Goal: Information Seeking & Learning: Learn about a topic

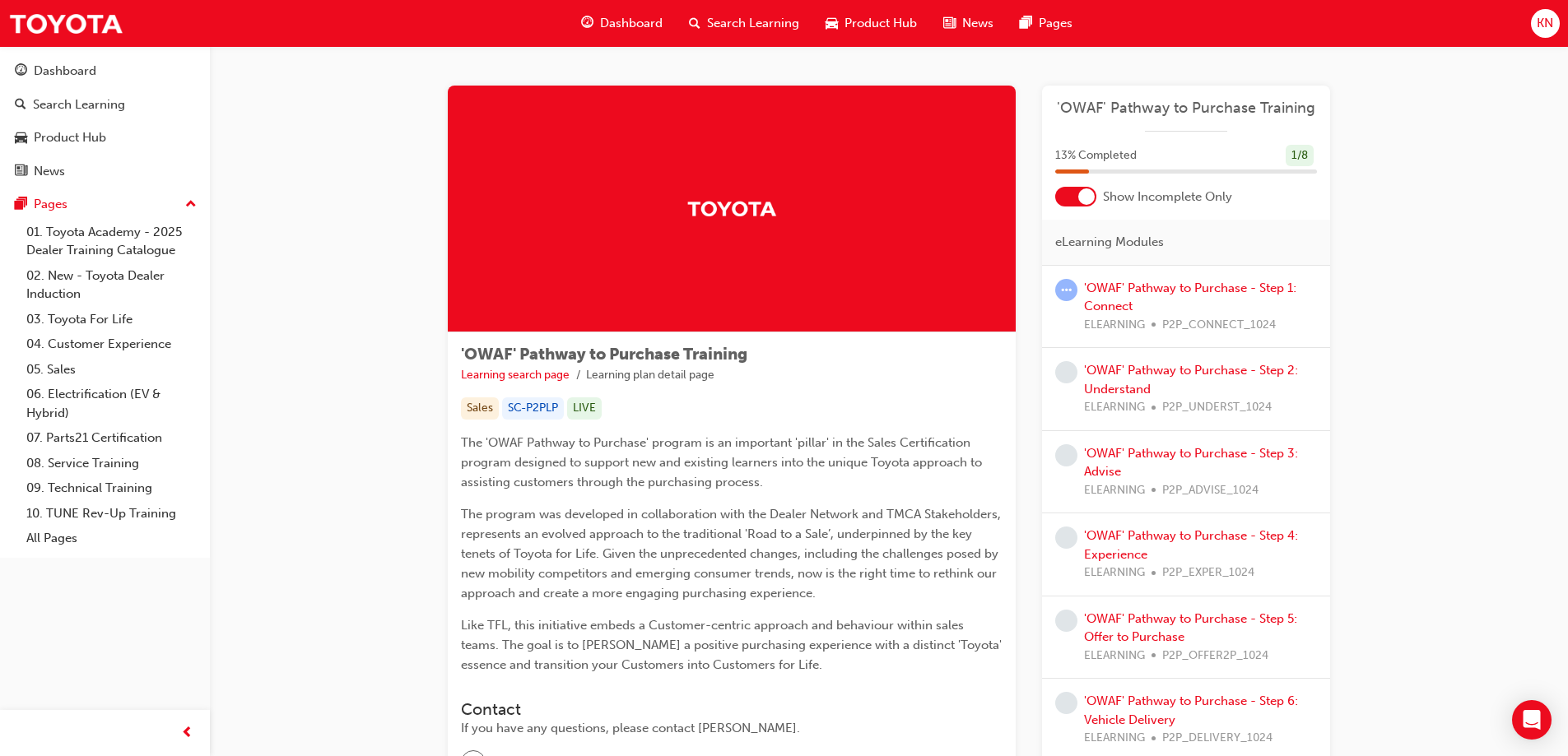
click at [1164, 297] on div "'OWAF' Pathway to Purchase - Step 1: Connect ELEARNING P2P_CONNECT_1024" at bounding box center [1200, 307] width 233 height 56
click at [1170, 286] on link "'OWAF' Pathway to Purchase - Step 1: Connect" at bounding box center [1190, 298] width 213 height 33
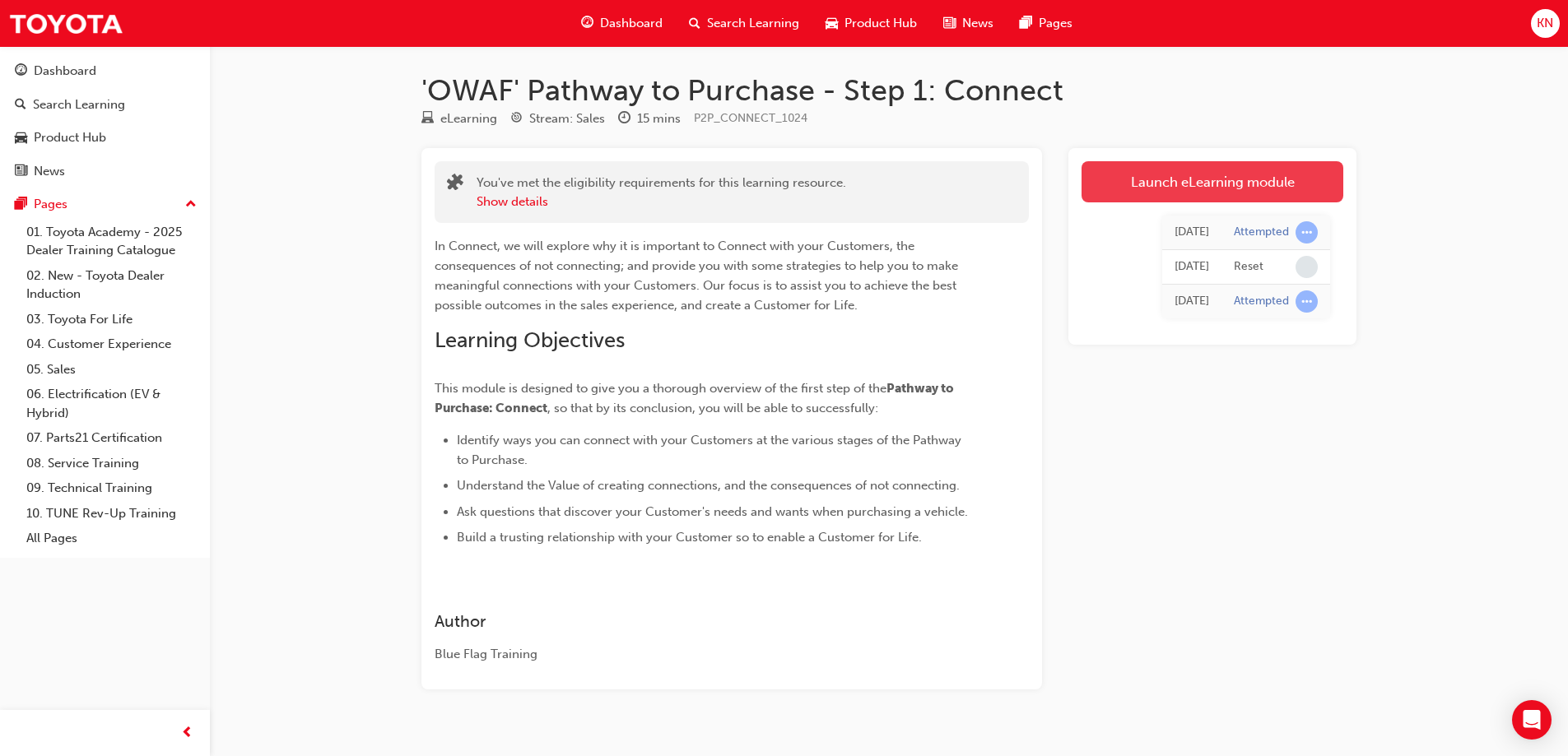
click at [1205, 176] on link "Launch eLearning module" at bounding box center [1212, 181] width 262 height 42
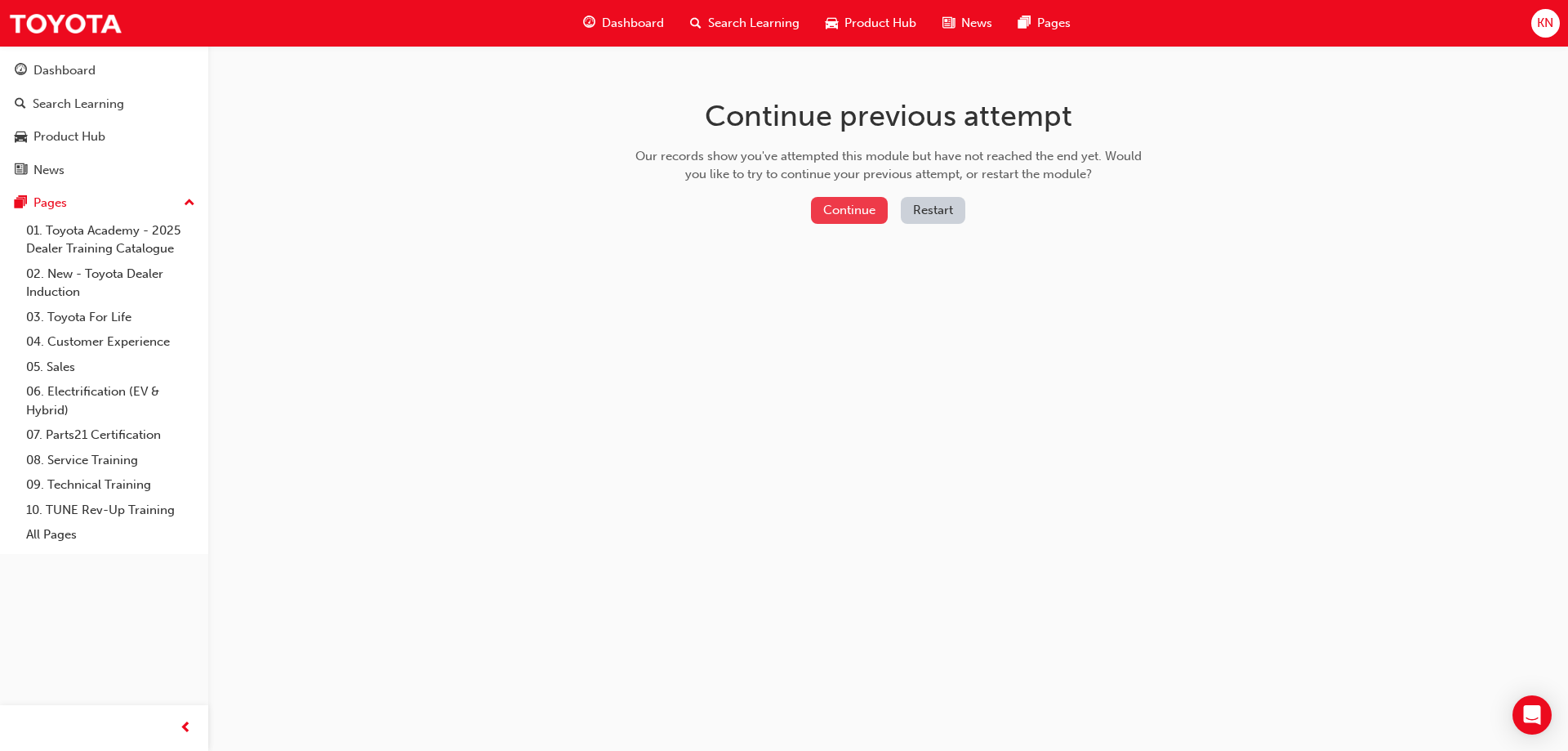
click at [839, 205] on button "Continue" at bounding box center [850, 210] width 77 height 27
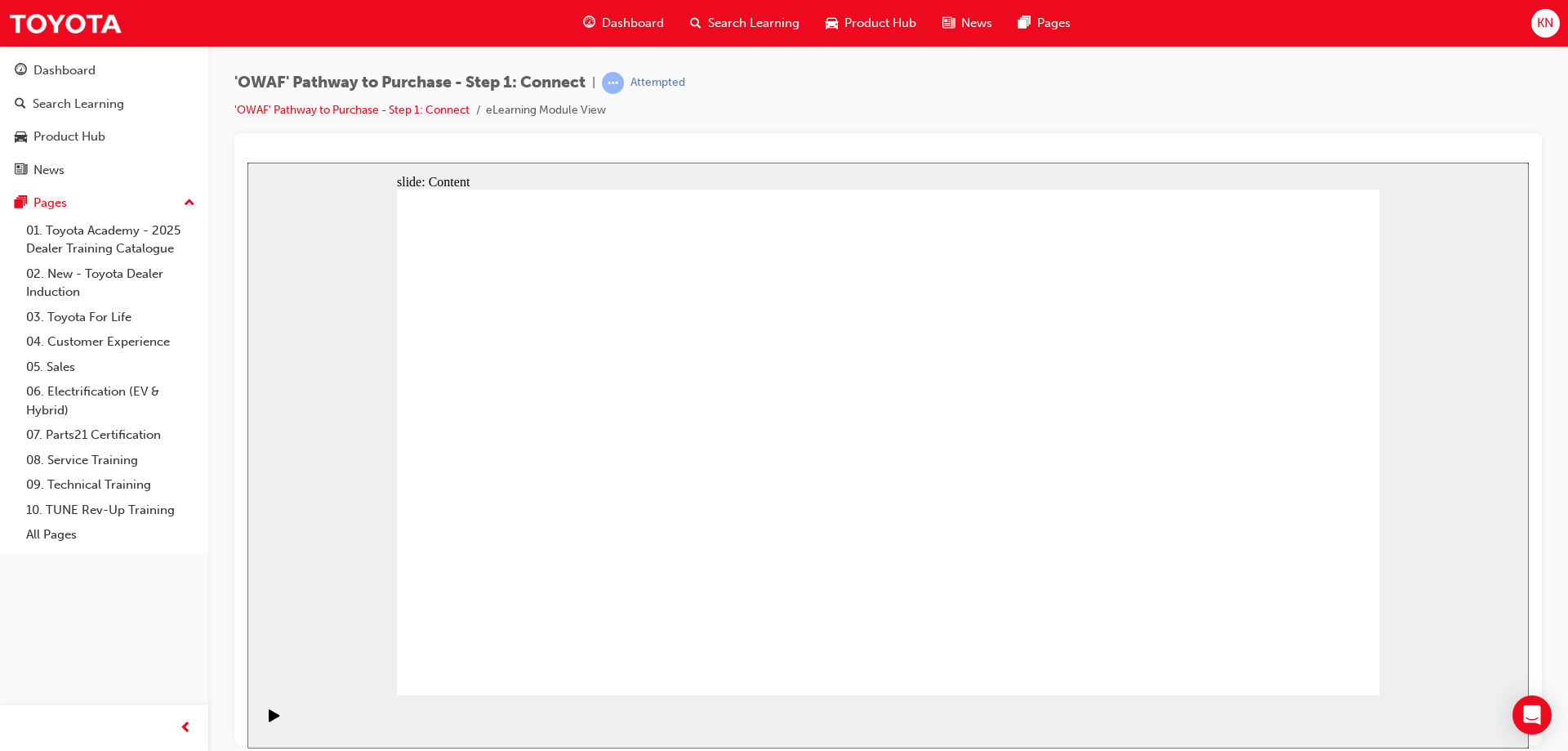
drag, startPoint x: 1186, startPoint y: 327, endPoint x: 1147, endPoint y: 331, distance: 39.2
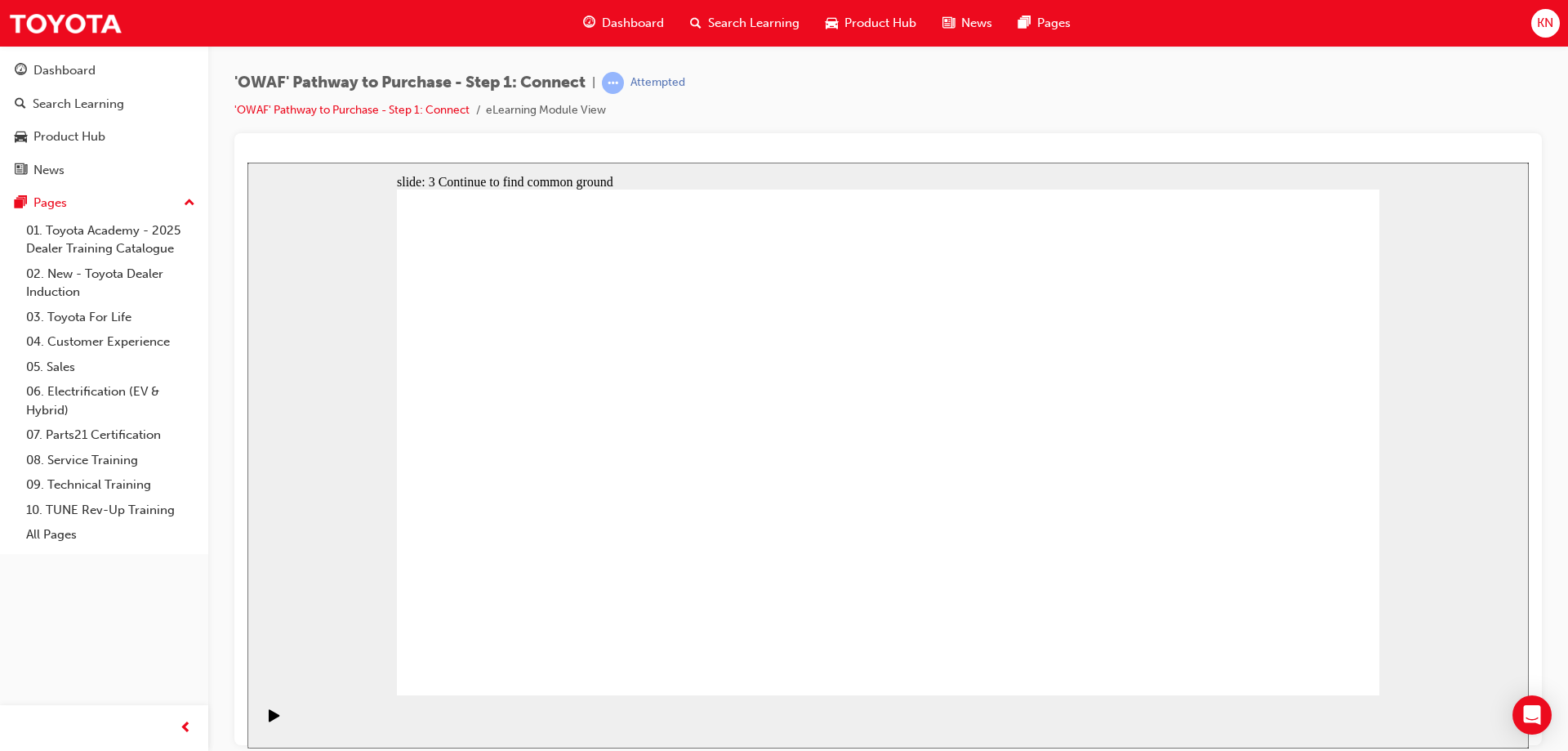
click at [1293, 93] on div "'OWAF' Pathway to Purchase - Step 1: Connect | Attempted 'OWAF' Pathway to Purc…" at bounding box center [887, 102] width 1307 height 62
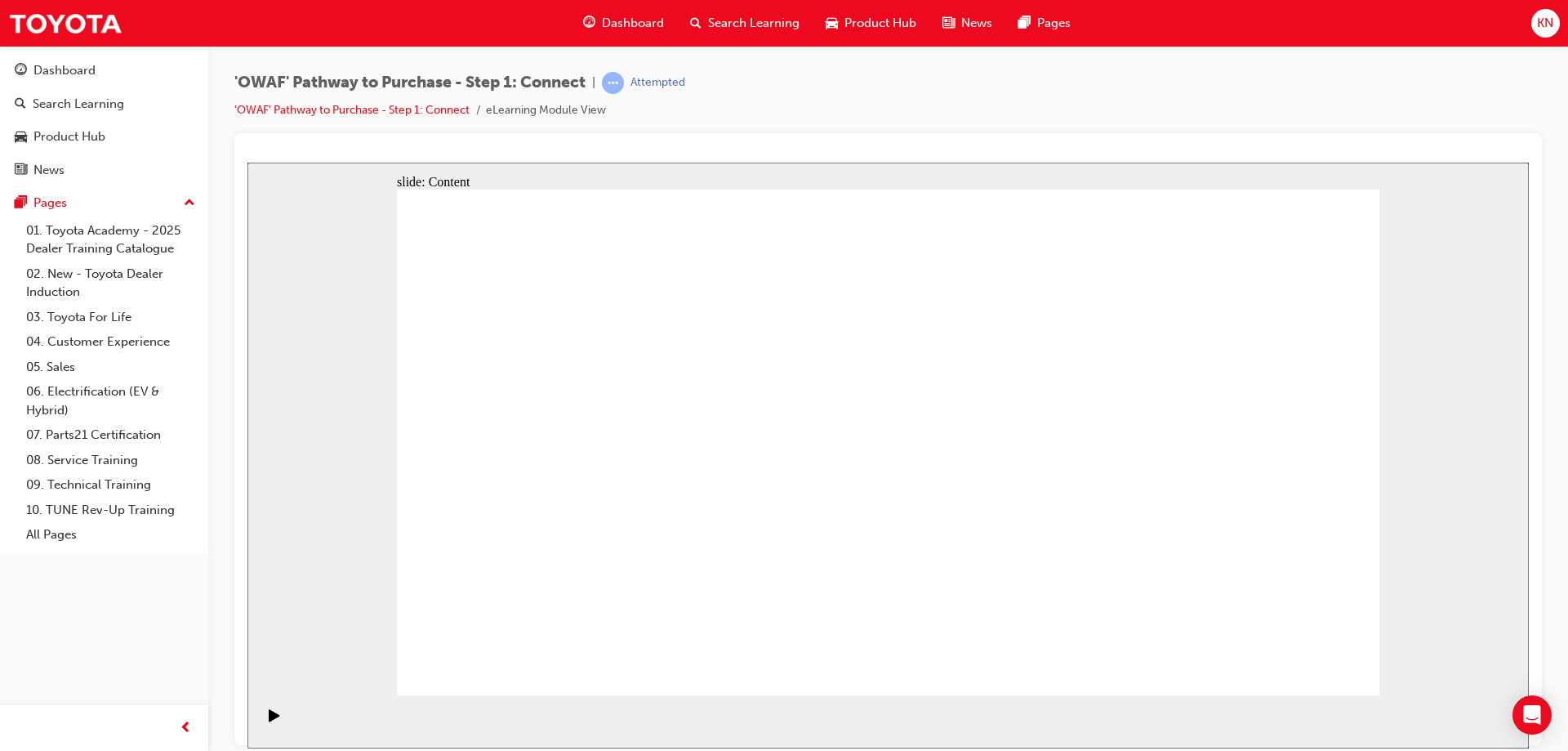
drag, startPoint x: 1292, startPoint y: 675, endPoint x: 1289, endPoint y: 654, distance: 21.2
drag, startPoint x: 1294, startPoint y: 674, endPoint x: 1295, endPoint y: 661, distance: 13.0
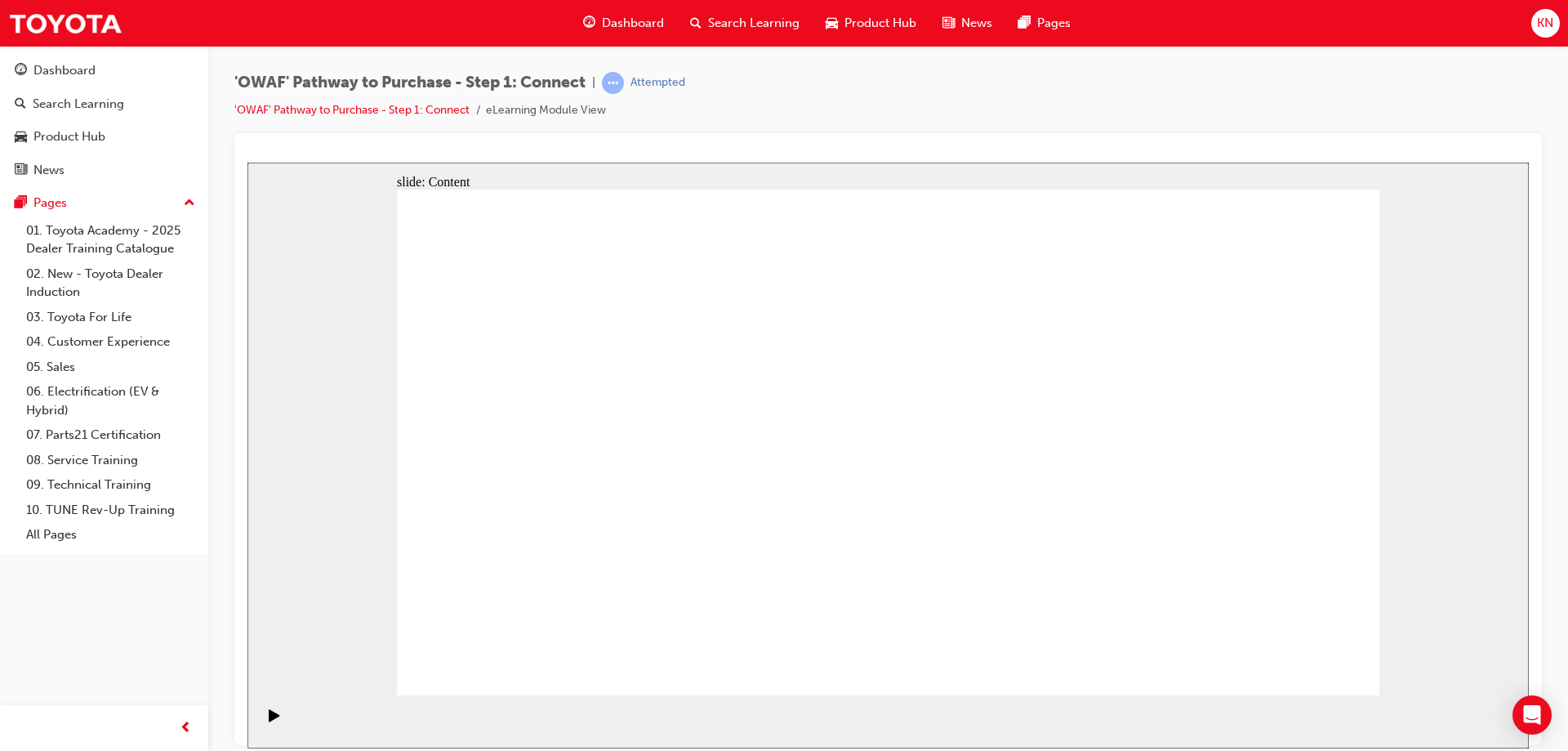
drag, startPoint x: 1095, startPoint y: 530, endPoint x: 1085, endPoint y: 533, distance: 10.4
drag, startPoint x: 710, startPoint y: 481, endPoint x: 698, endPoint y: 469, distance: 17.0
